Goal: Book appointment/travel/reservation

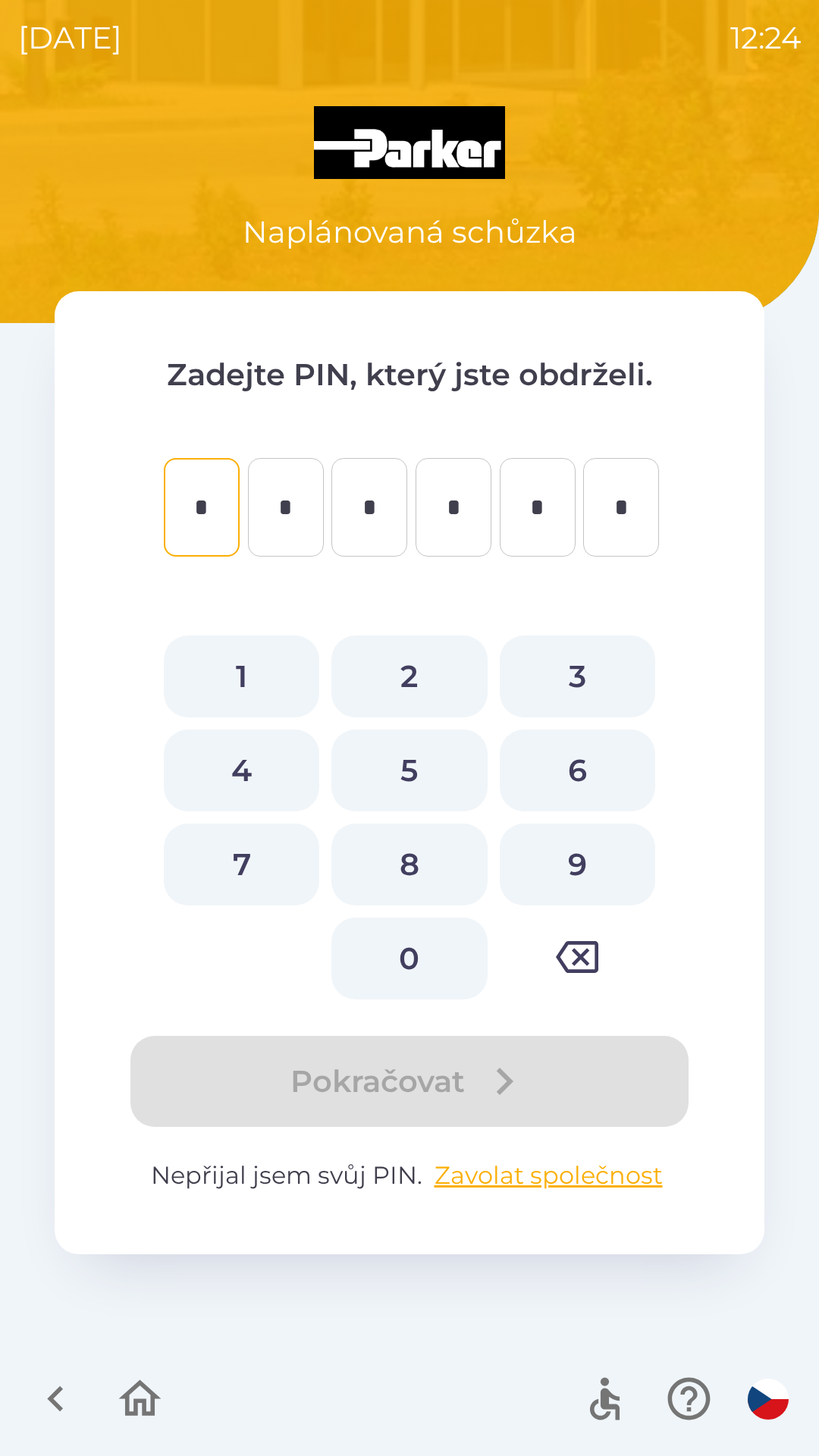
click at [571, 765] on button "6" at bounding box center [577, 770] width 155 height 82
type input "*"
click at [276, 782] on button "4" at bounding box center [241, 770] width 155 height 82
type input "*"
click at [250, 675] on button "1" at bounding box center [241, 676] width 155 height 82
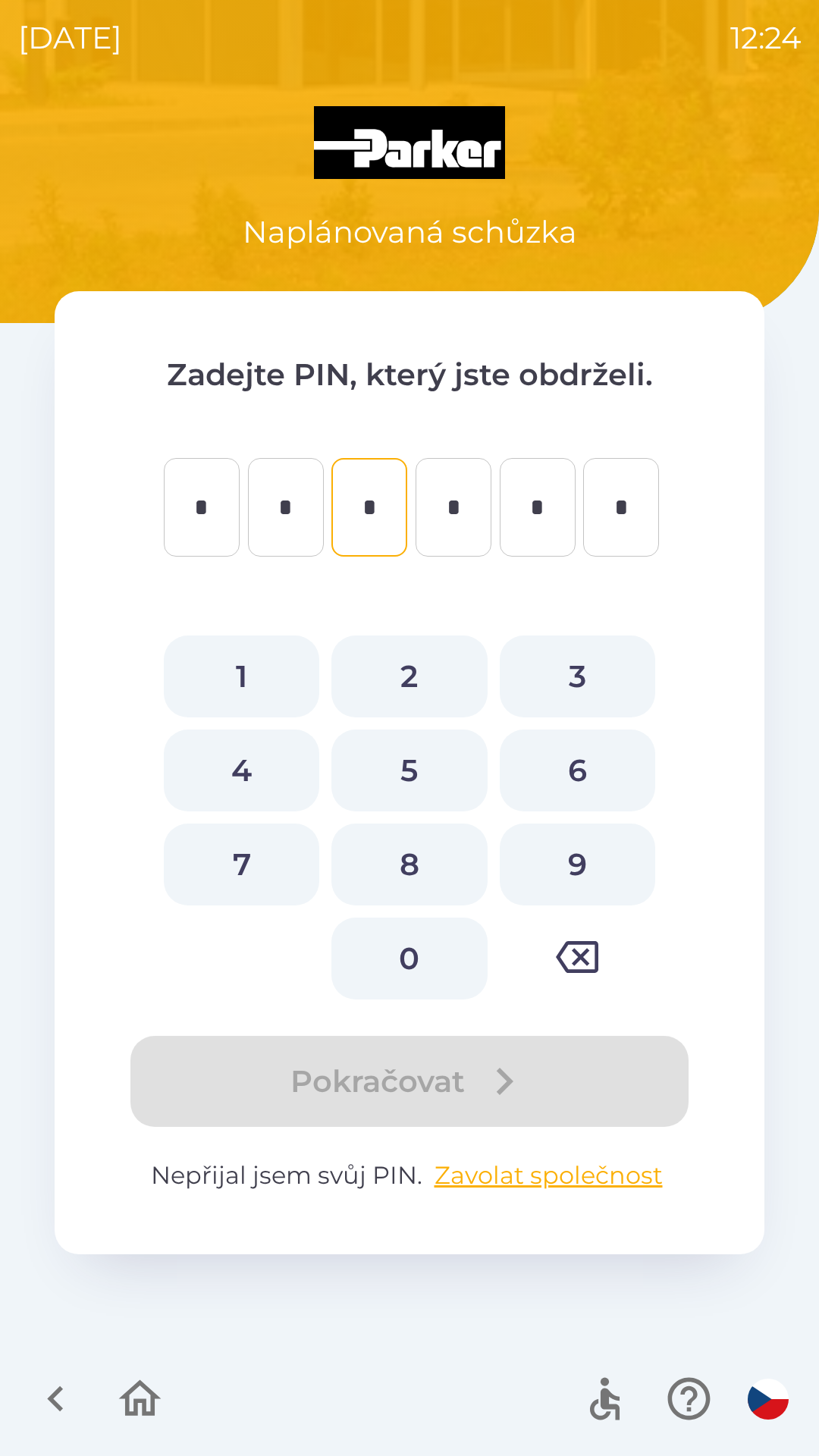
type input "*"
click at [244, 759] on button "4" at bounding box center [241, 770] width 155 height 82
type input "*"
click at [400, 768] on button "5" at bounding box center [408, 770] width 155 height 82
type input "*"
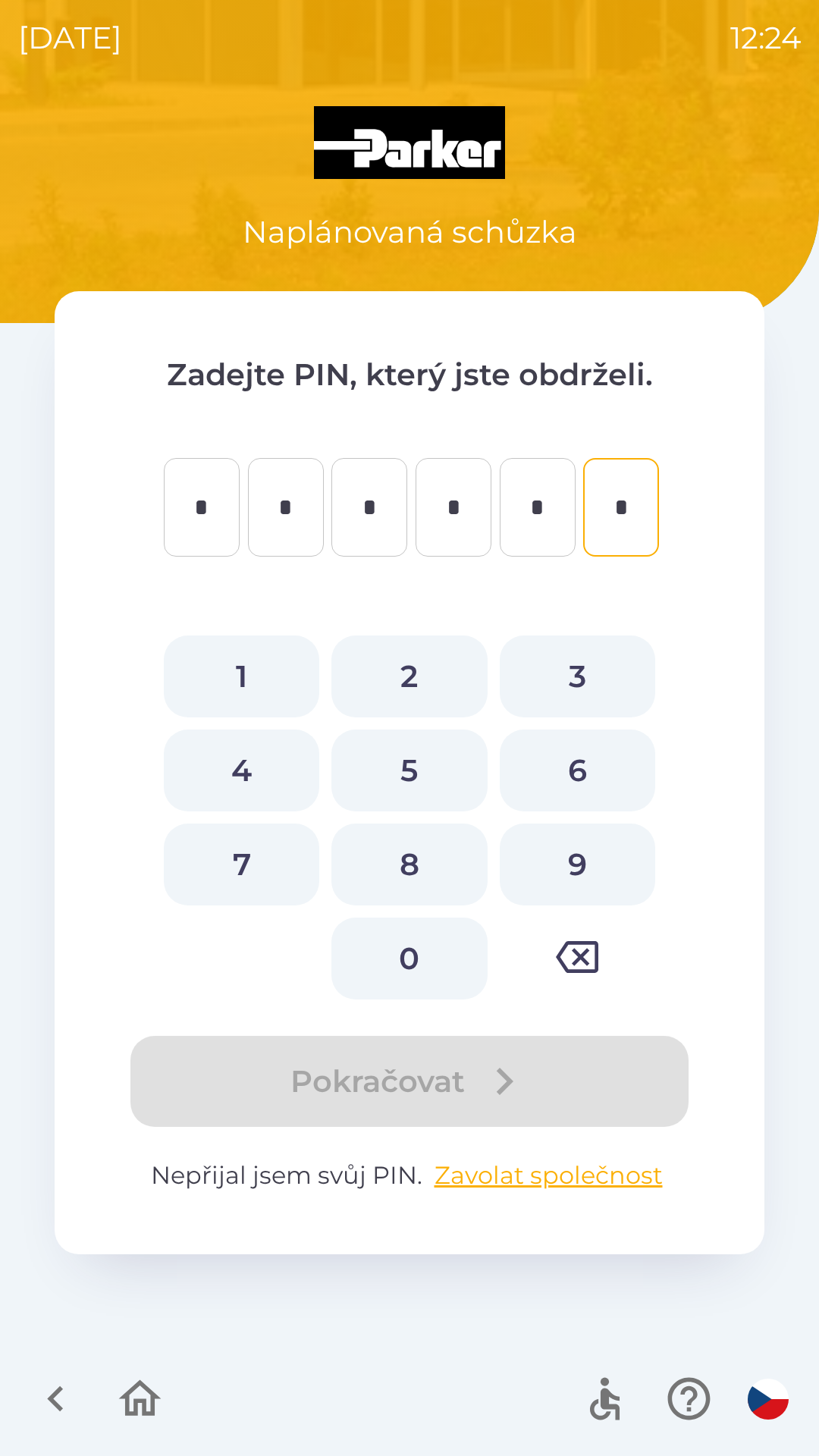
click at [405, 768] on button "5" at bounding box center [408, 770] width 155 height 82
type input "*"
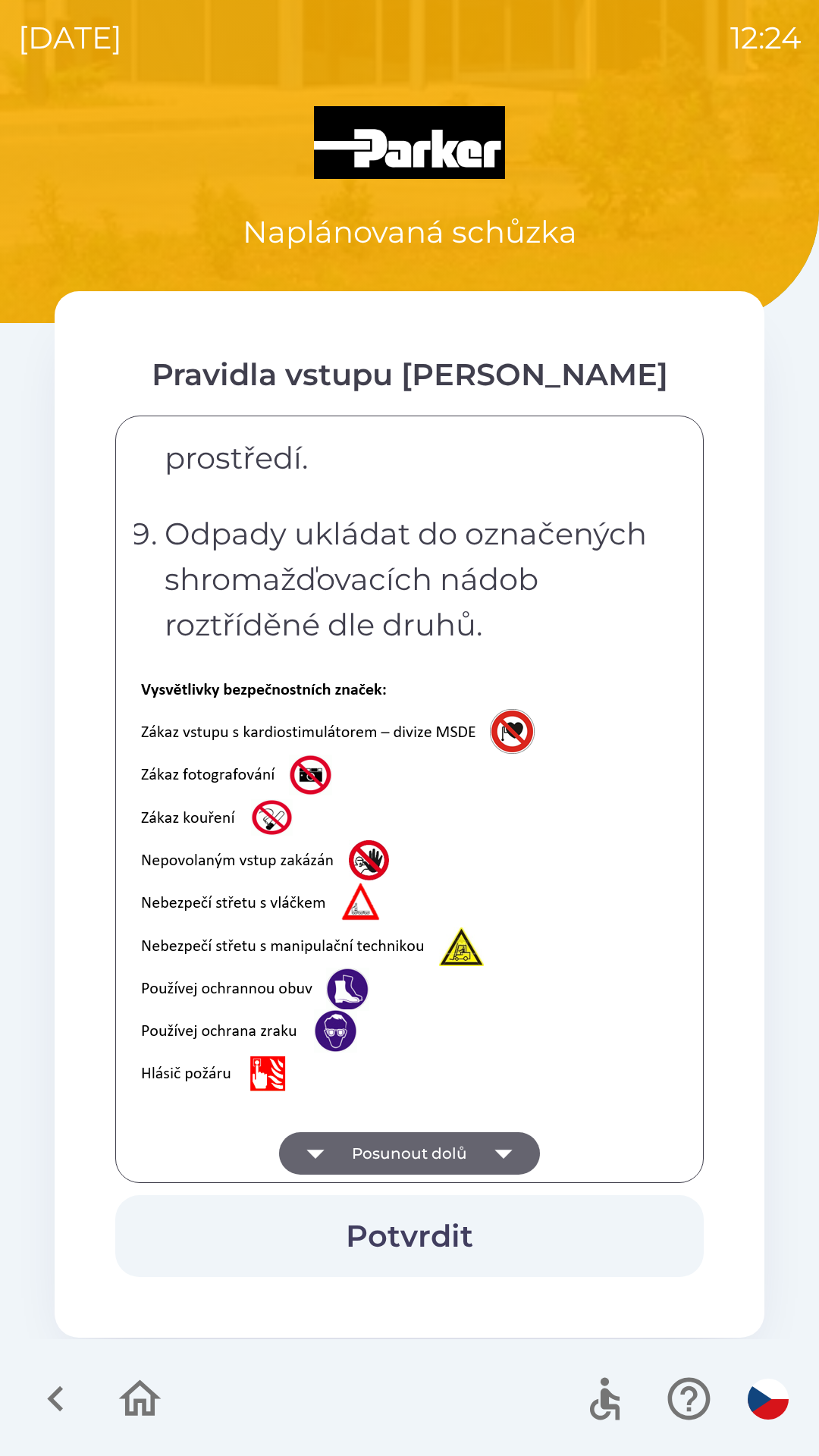
scroll to position [3023, 0]
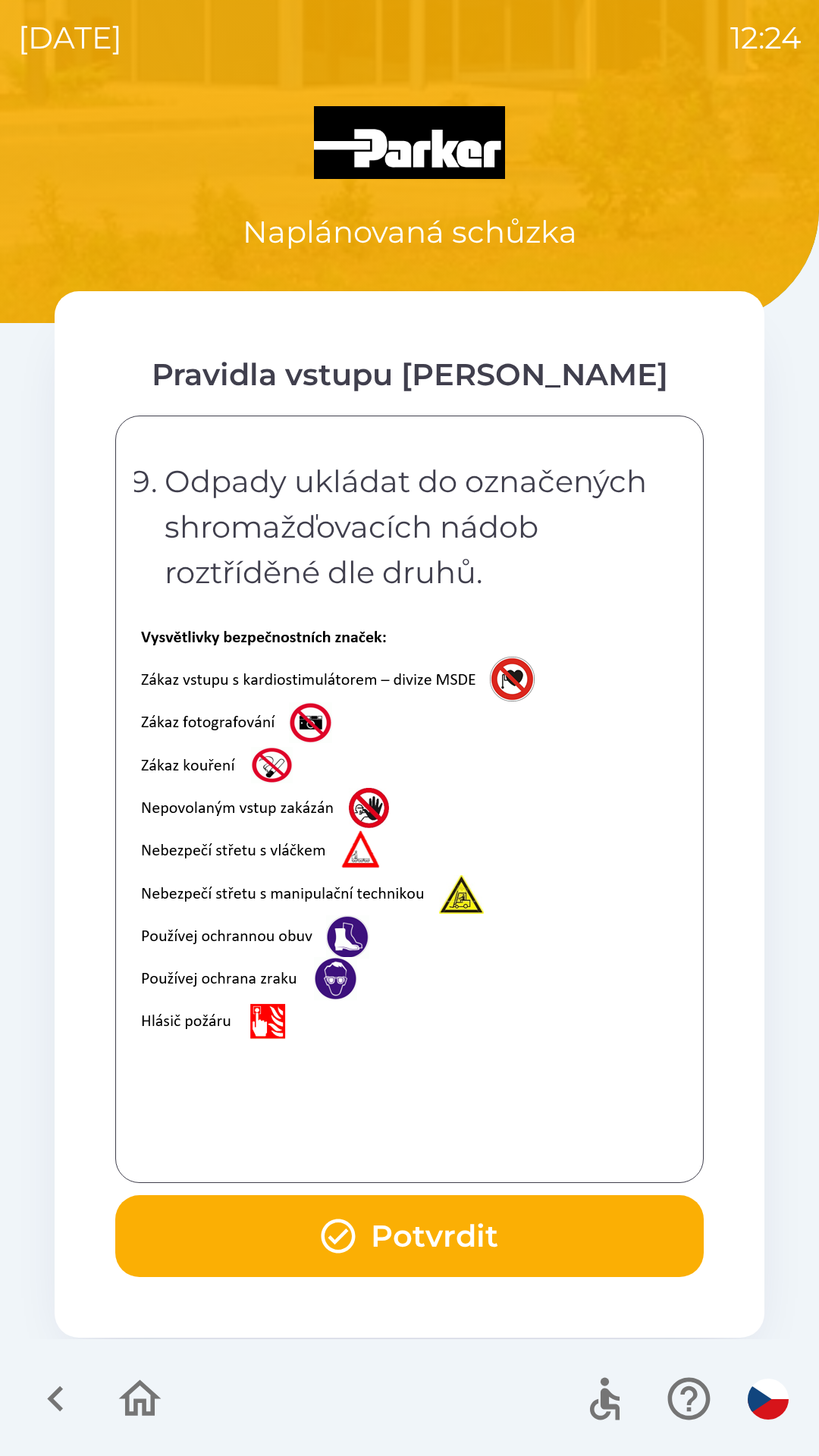
click at [428, 1245] on button "Potvrdit" at bounding box center [409, 1236] width 588 height 82
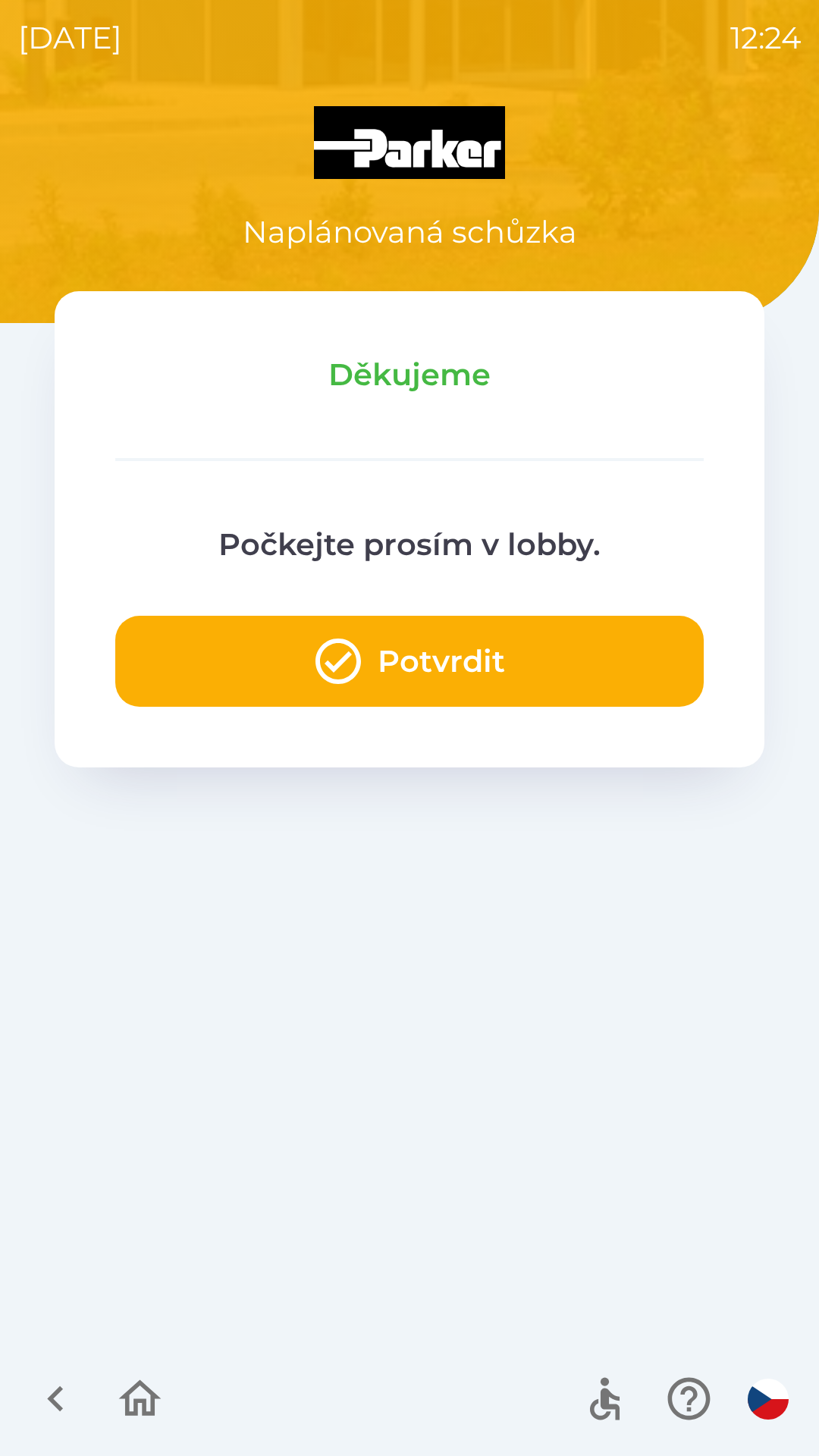
click at [410, 682] on button "Potvrdit" at bounding box center [409, 661] width 588 height 91
